Goal: Communication & Community: Ask a question

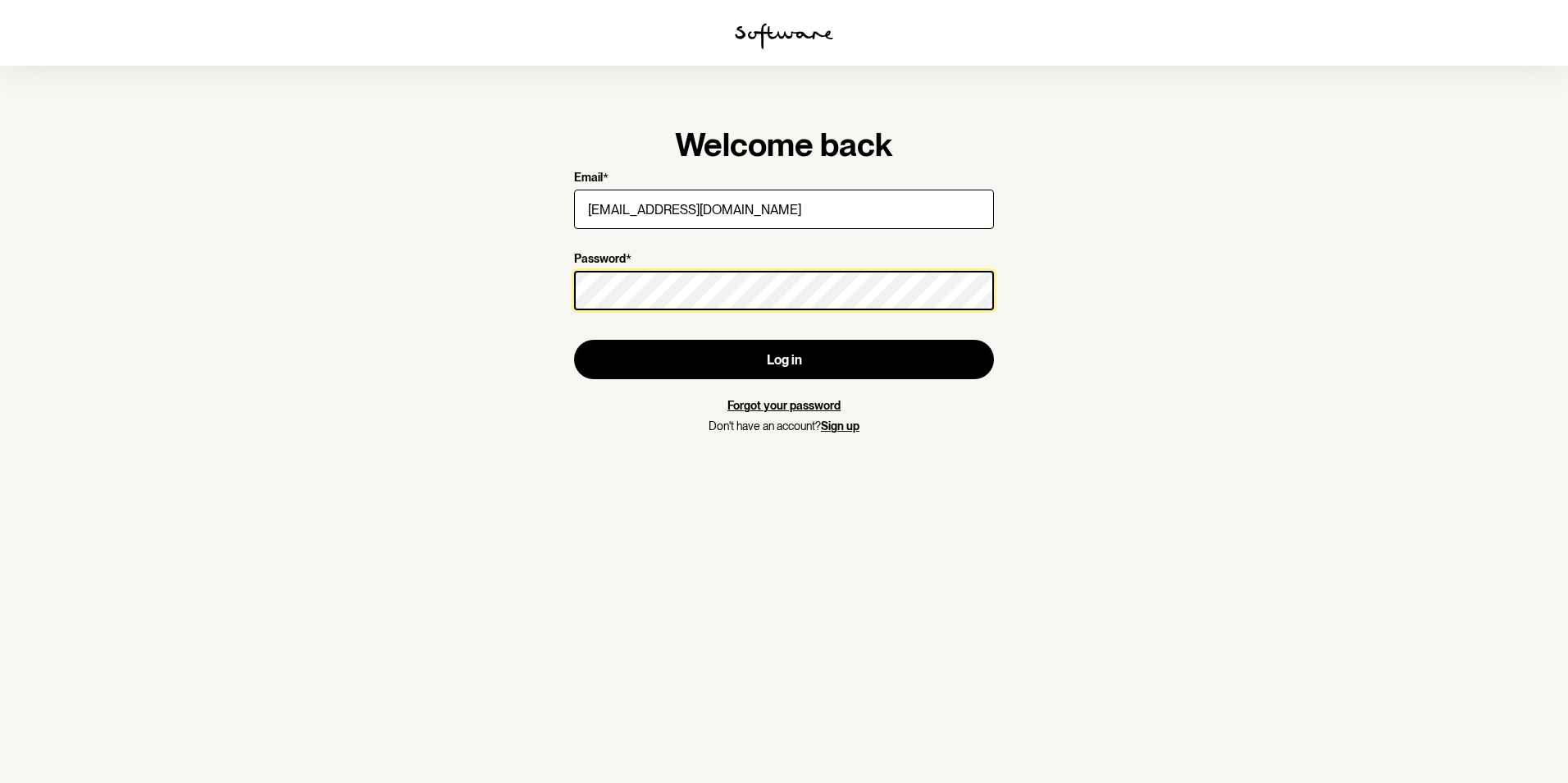
click at [574, 340] on button "Log in" at bounding box center [784, 360] width 420 height 39
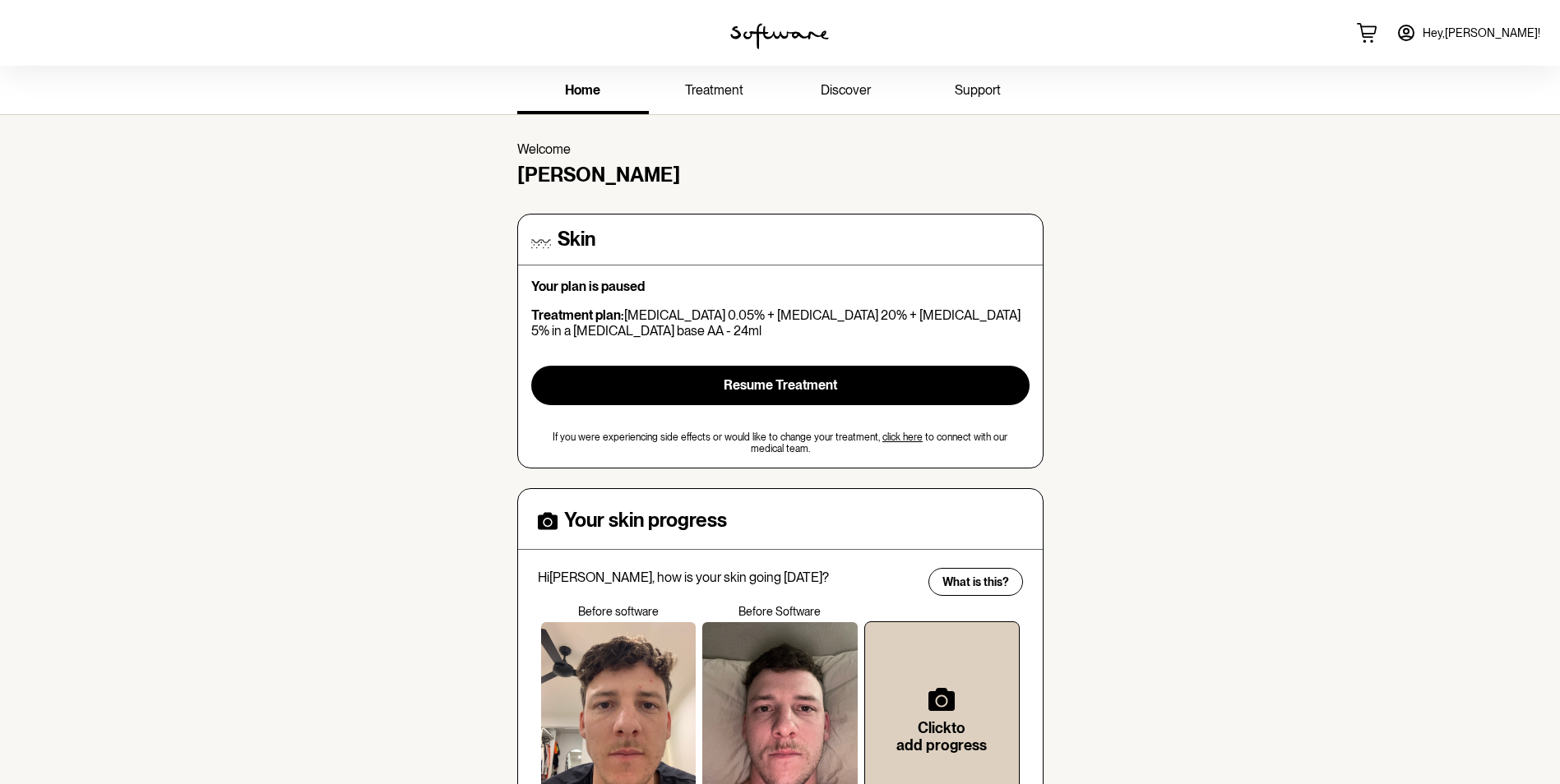
click at [970, 99] on link "support" at bounding box center [978, 91] width 132 height 45
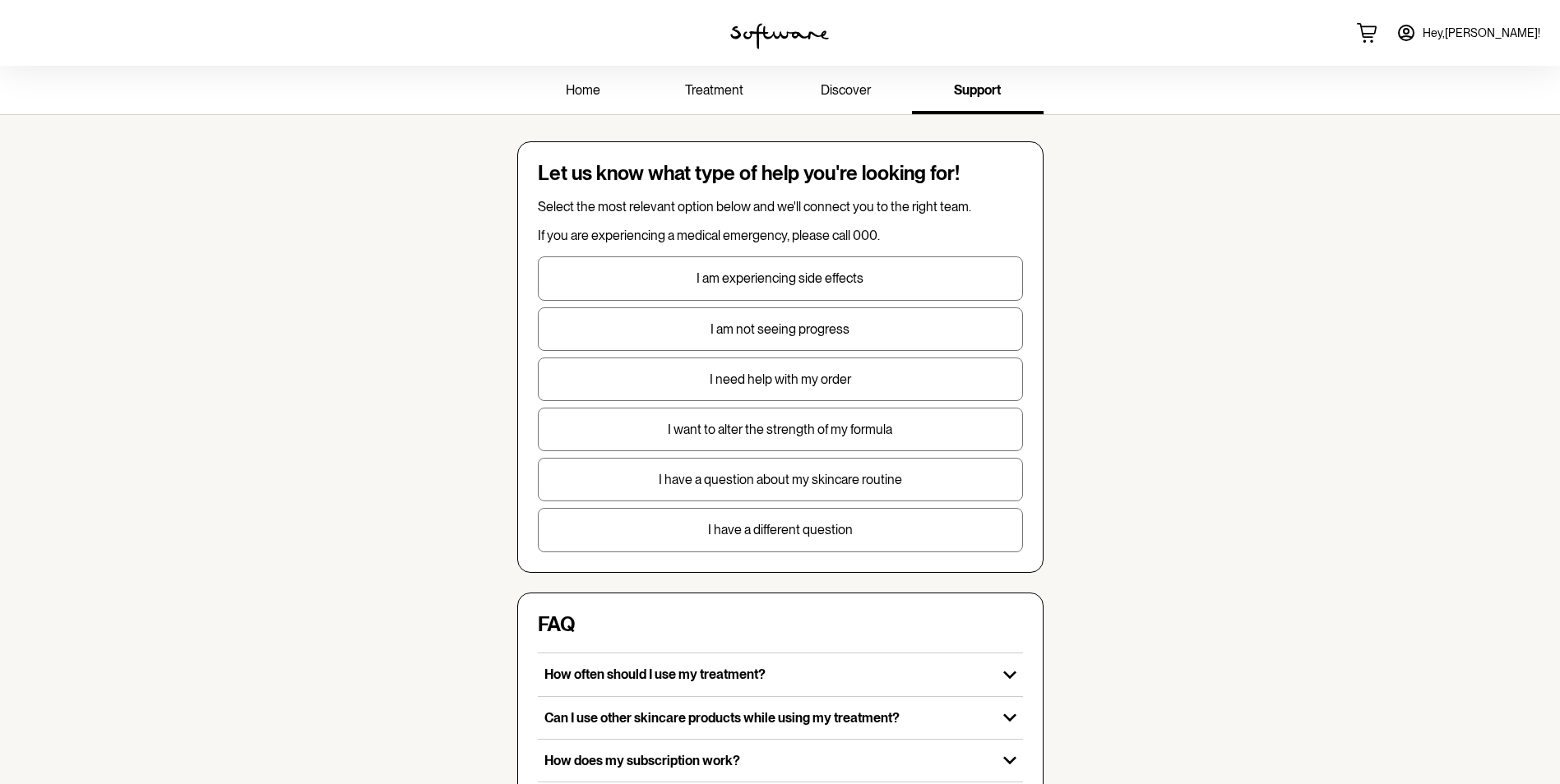
click at [819, 376] on p "I need help with my order" at bounding box center [780, 380] width 483 height 16
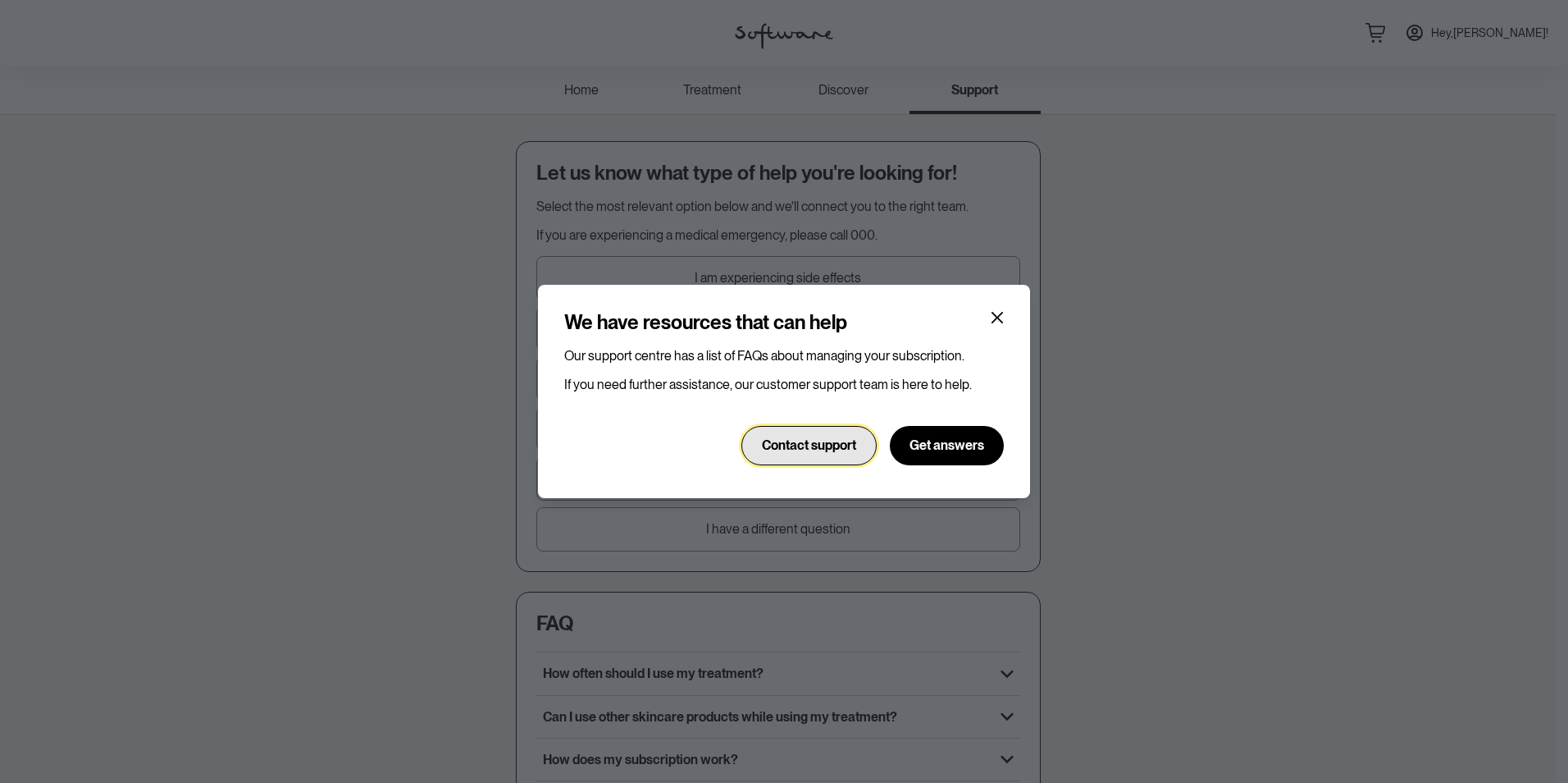
click at [848, 443] on span "Contact support" at bounding box center [809, 445] width 94 height 16
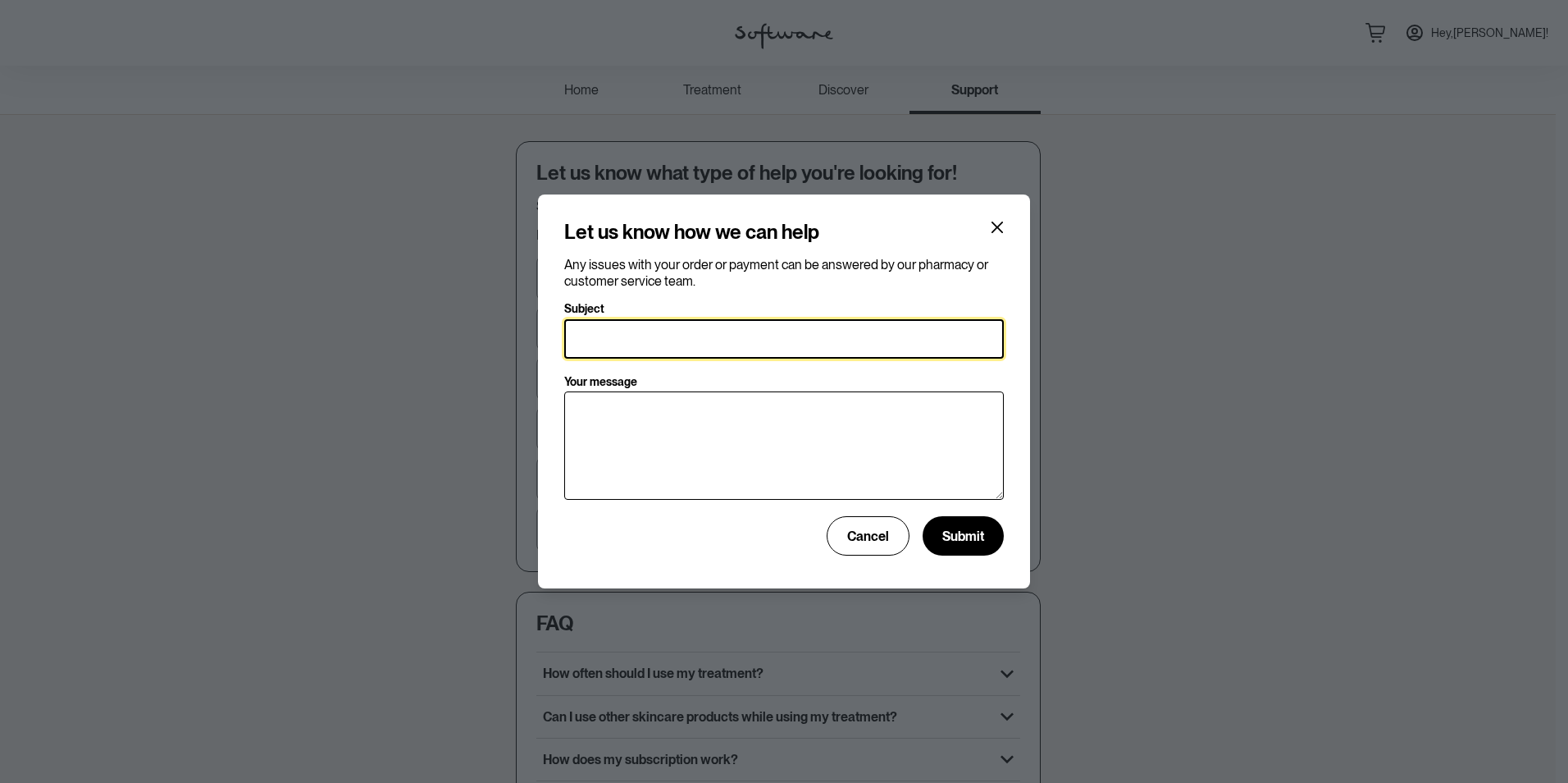
click at [741, 343] on input "Subject" at bounding box center [784, 339] width 440 height 39
type input "Refund"
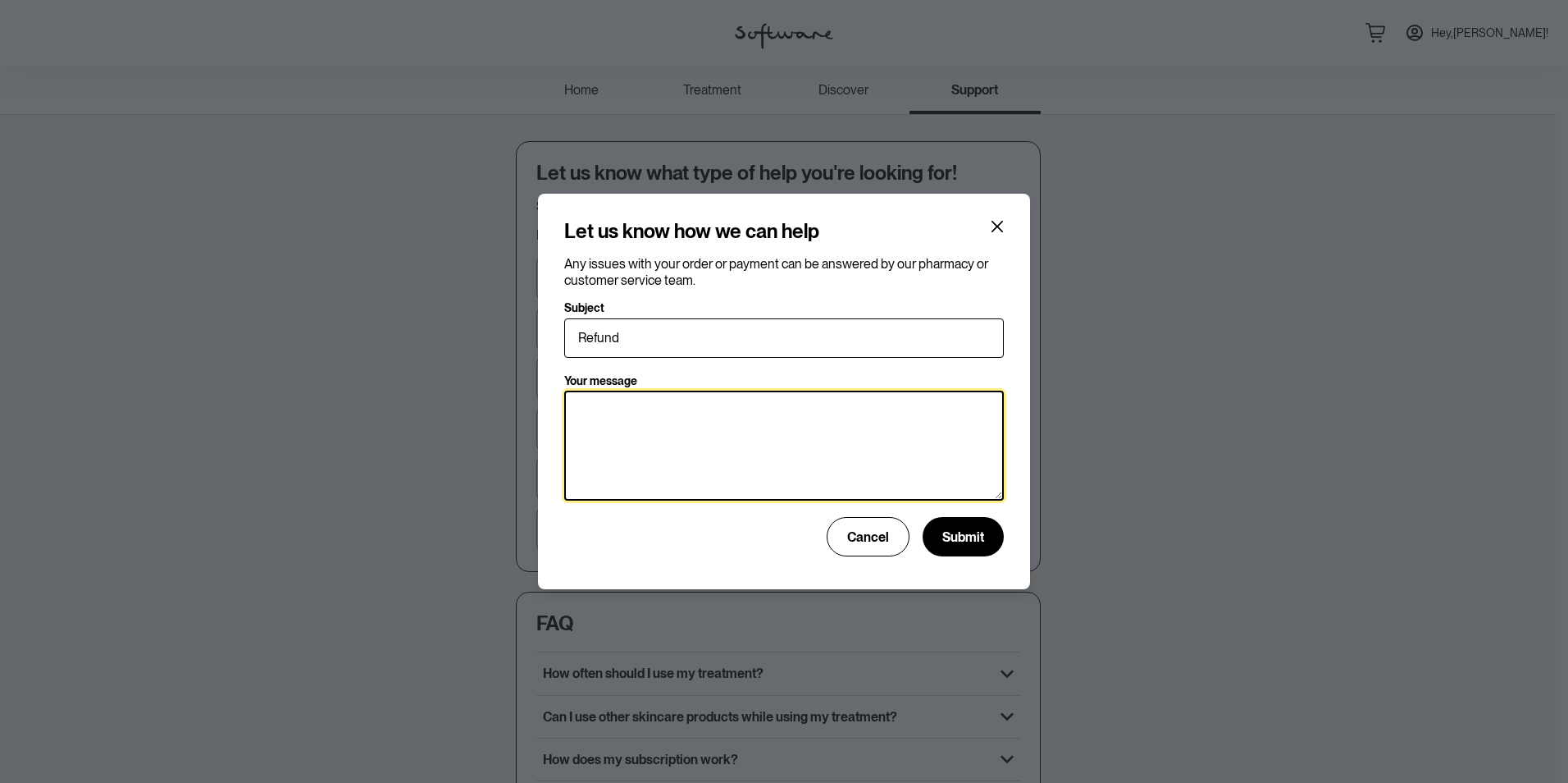
click at [761, 426] on textarea "Your message" at bounding box center [784, 446] width 440 height 110
type textarea "i"
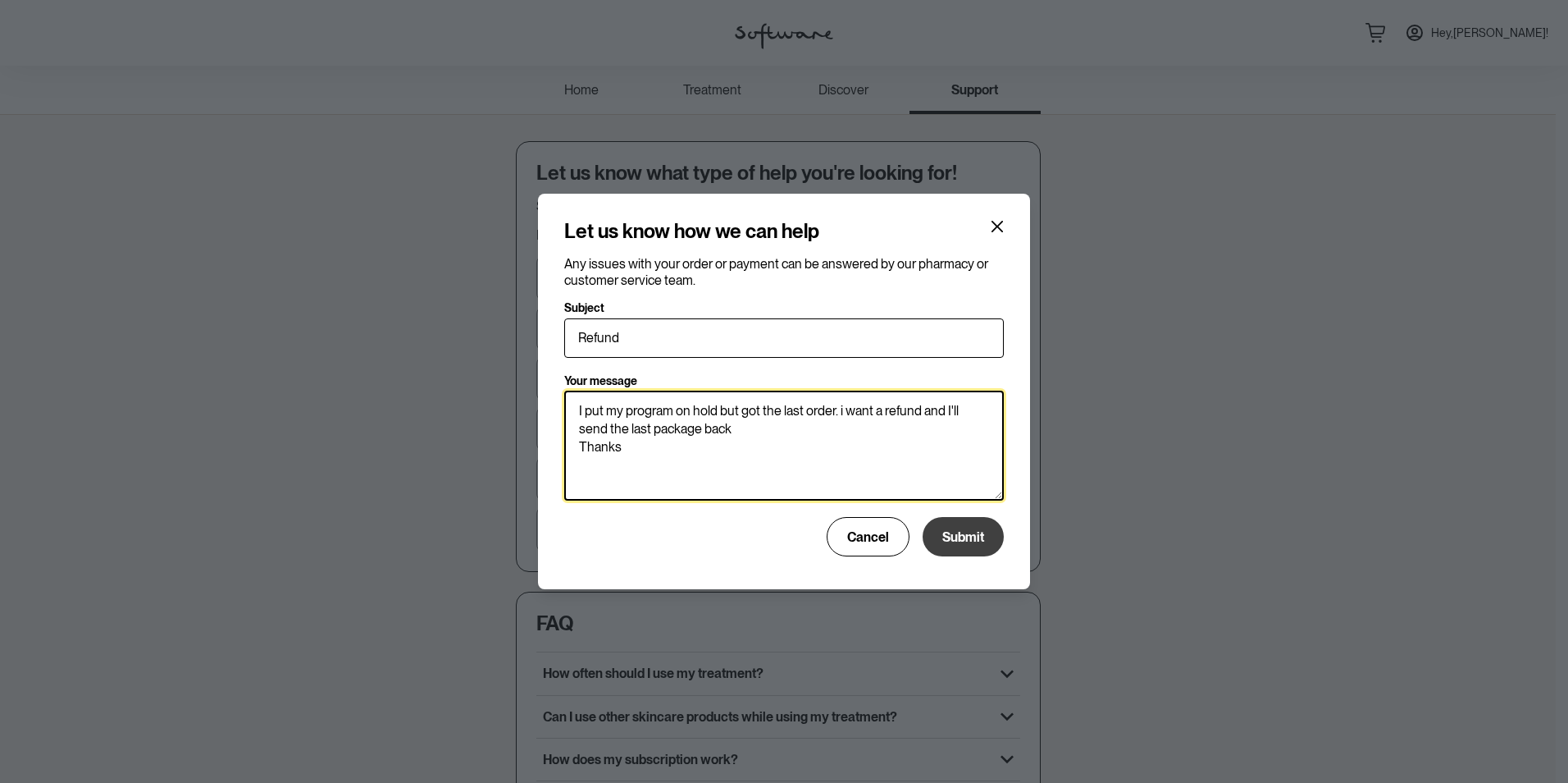
type textarea "I put my program on hold but got the last order. i want a refund and I'll send …"
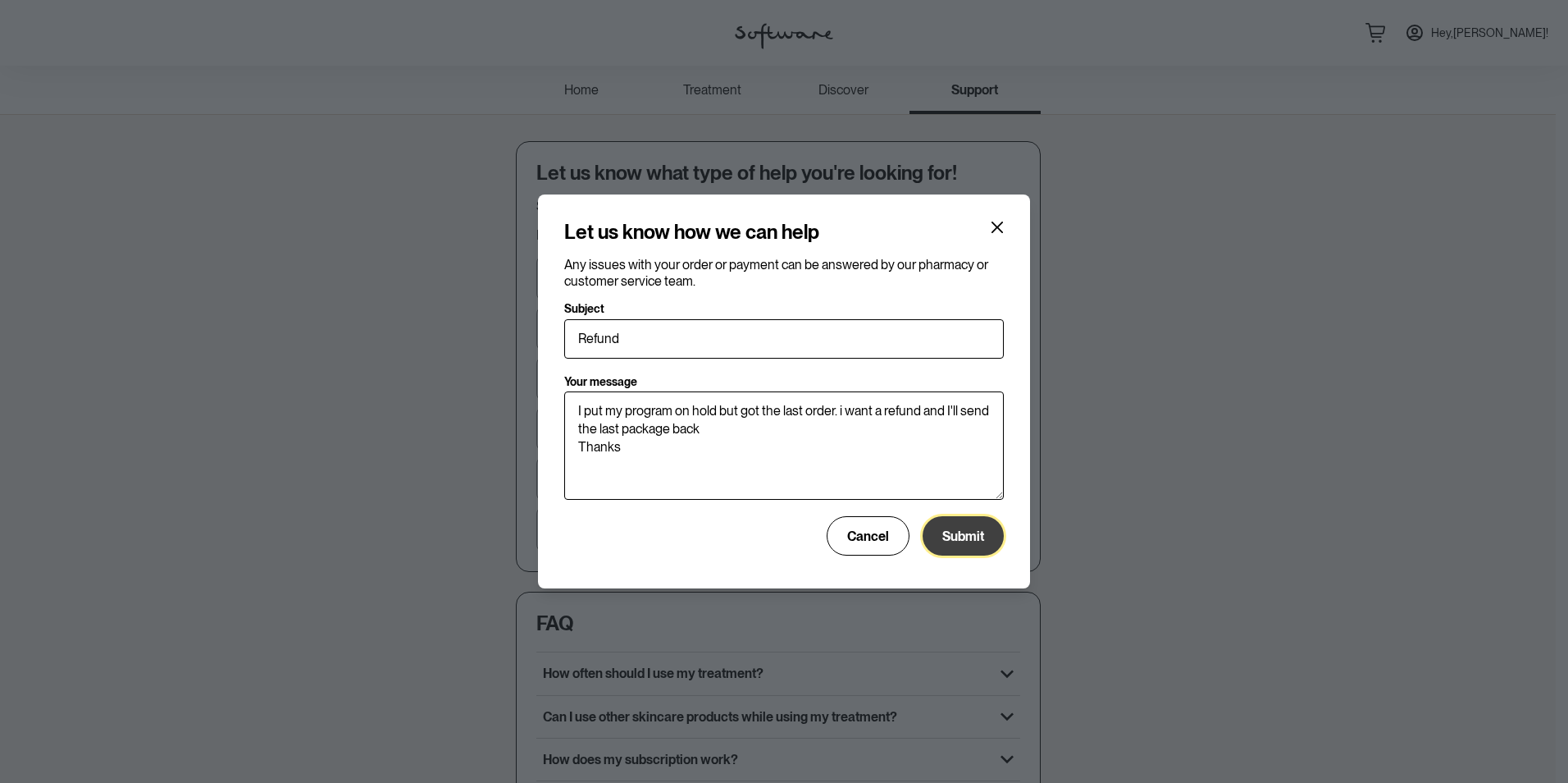
click at [956, 534] on span "Submit" at bounding box center [963, 536] width 42 height 16
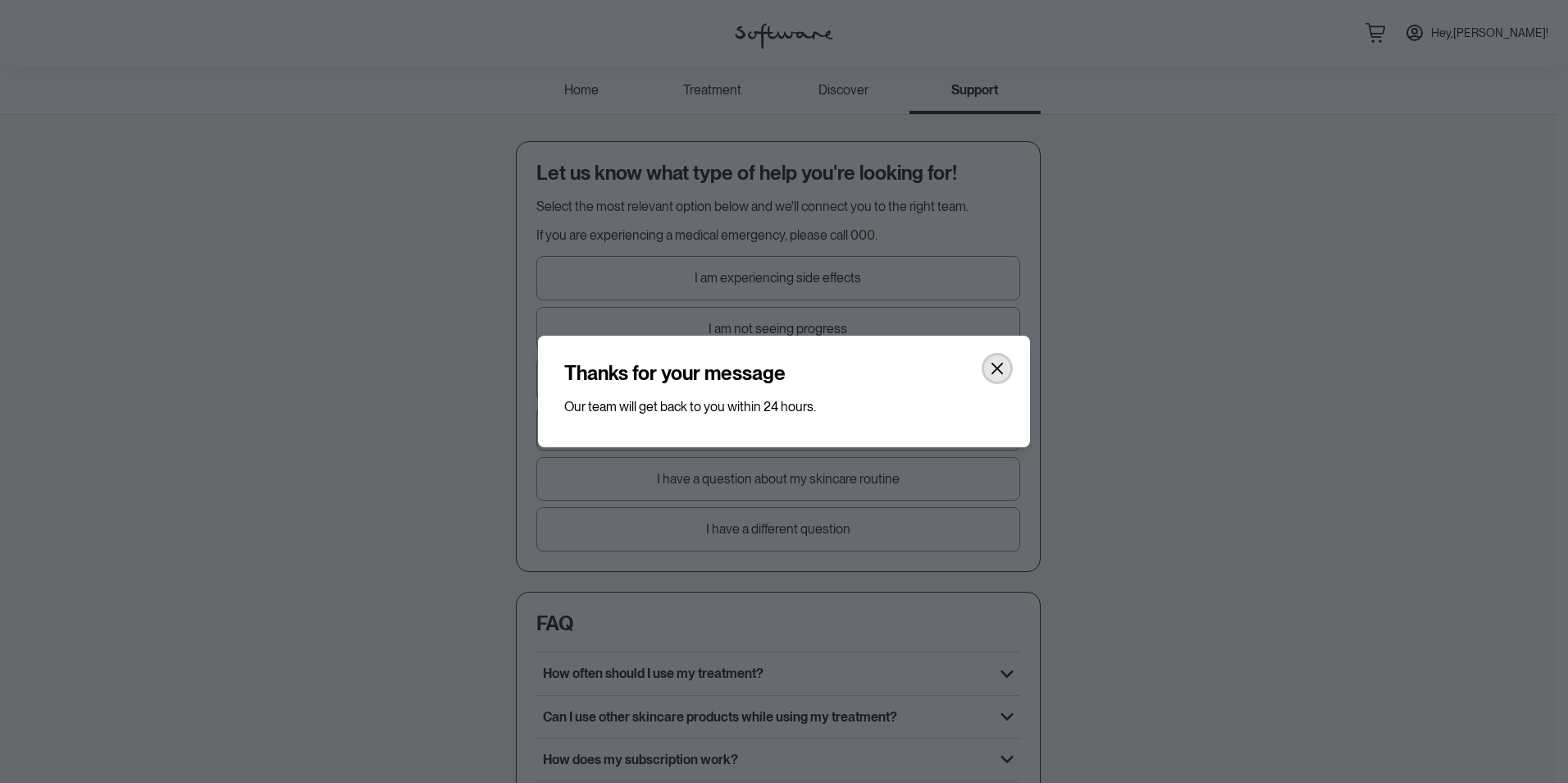
click at [1005, 368] on button "Close" at bounding box center [997, 368] width 26 height 26
